Goal: Task Accomplishment & Management: Complete application form

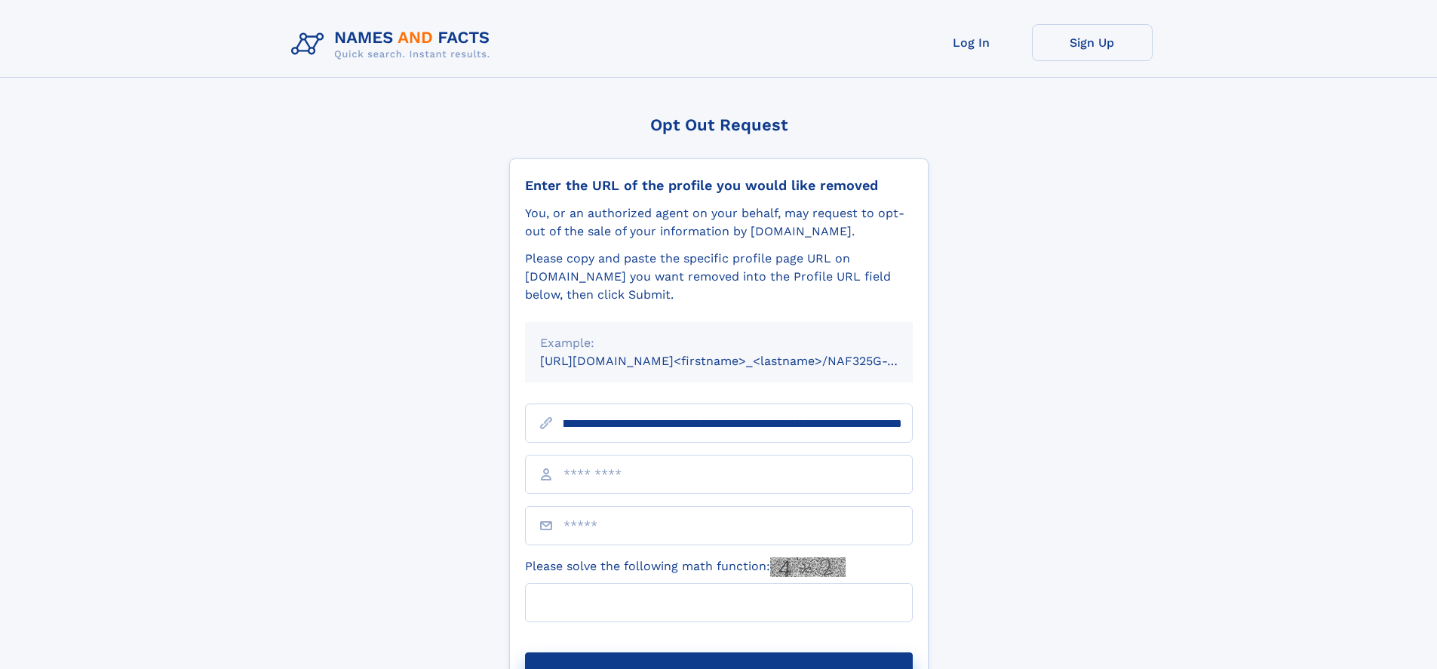
scroll to position [0, 186]
type input "**********"
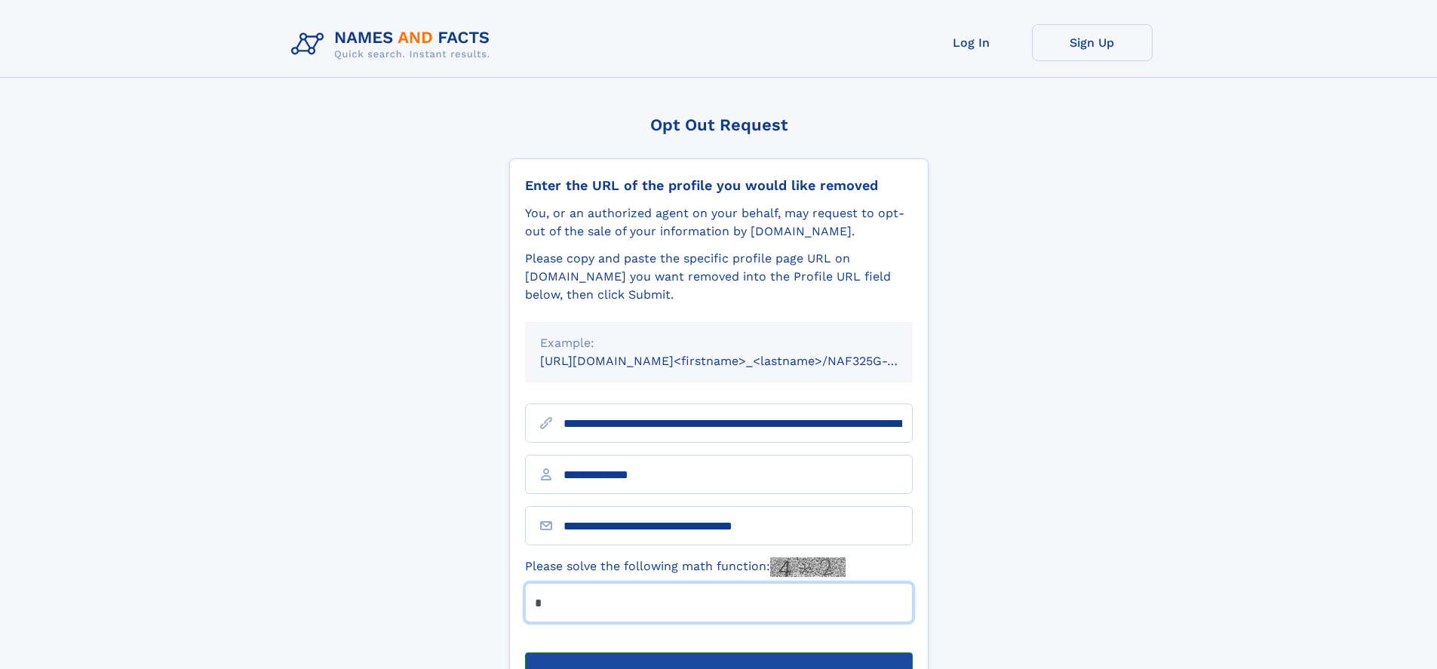
type input "*"
click at [718, 652] on button "Submit Opt Out Request" at bounding box center [719, 676] width 388 height 48
